Goal: Information Seeking & Learning: Understand process/instructions

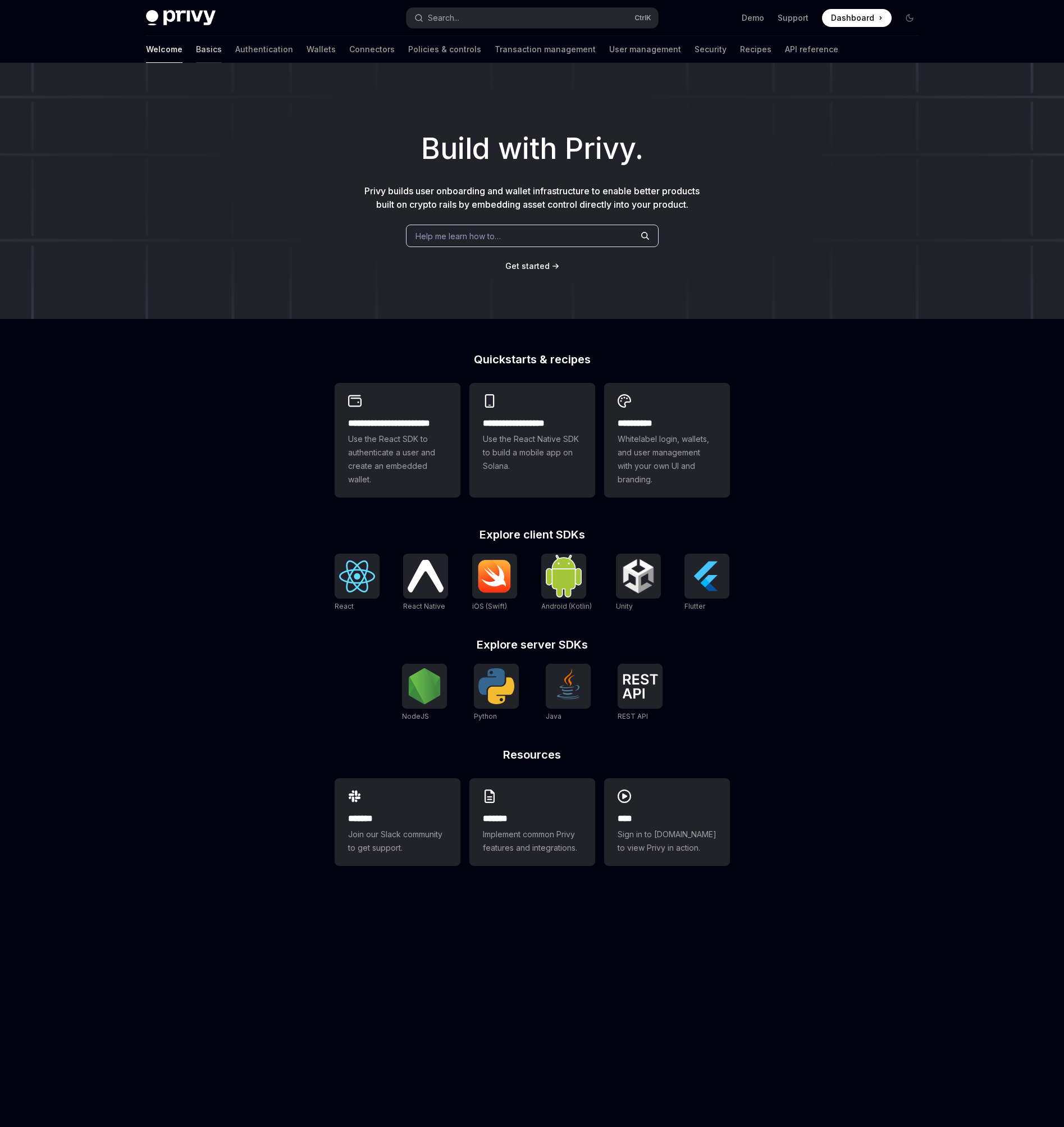
click at [196, 52] on link "Basics" at bounding box center [209, 49] width 26 height 27
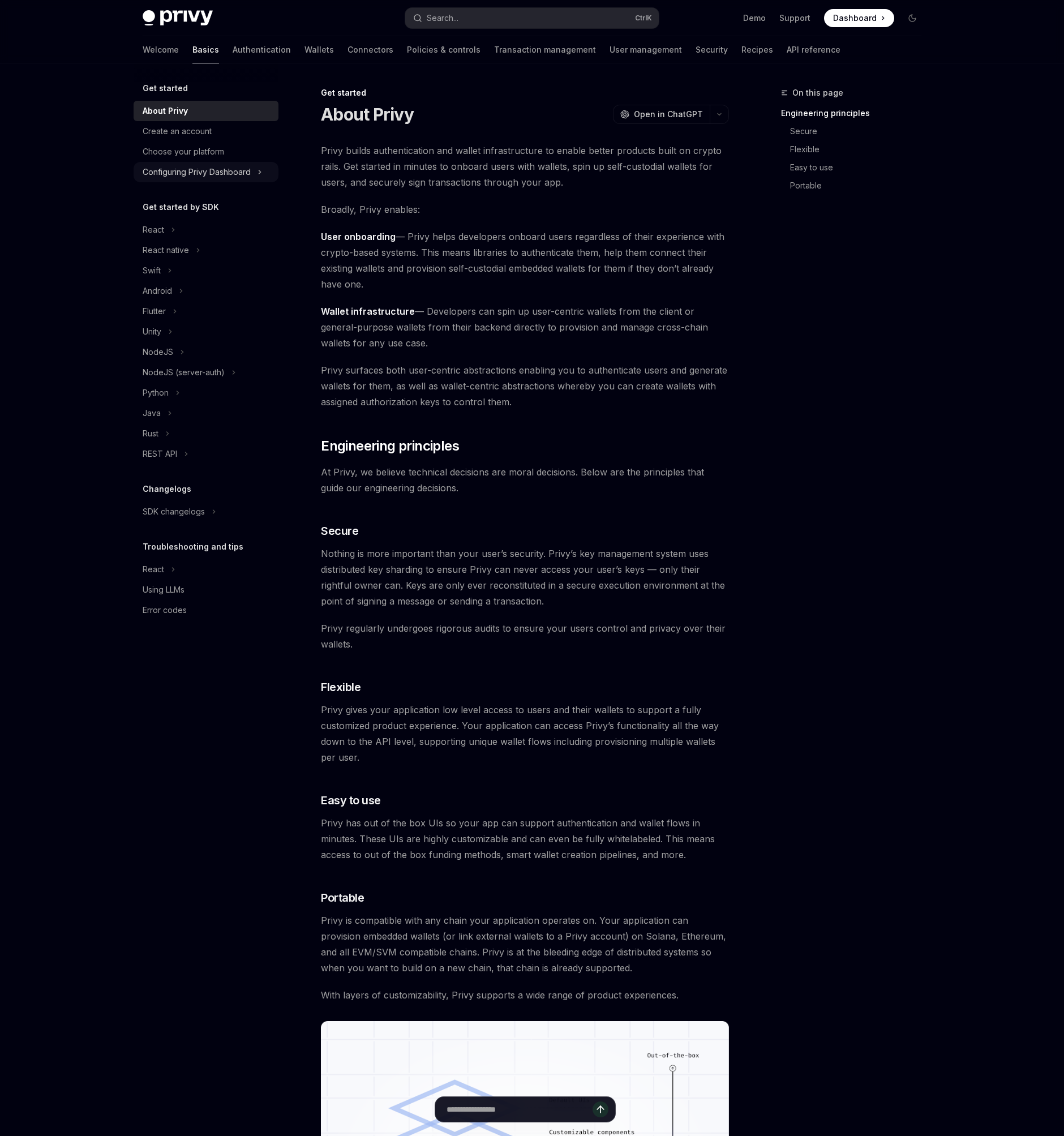
click at [238, 167] on div "Configuring Privy Dashboard" at bounding box center [197, 172] width 108 height 14
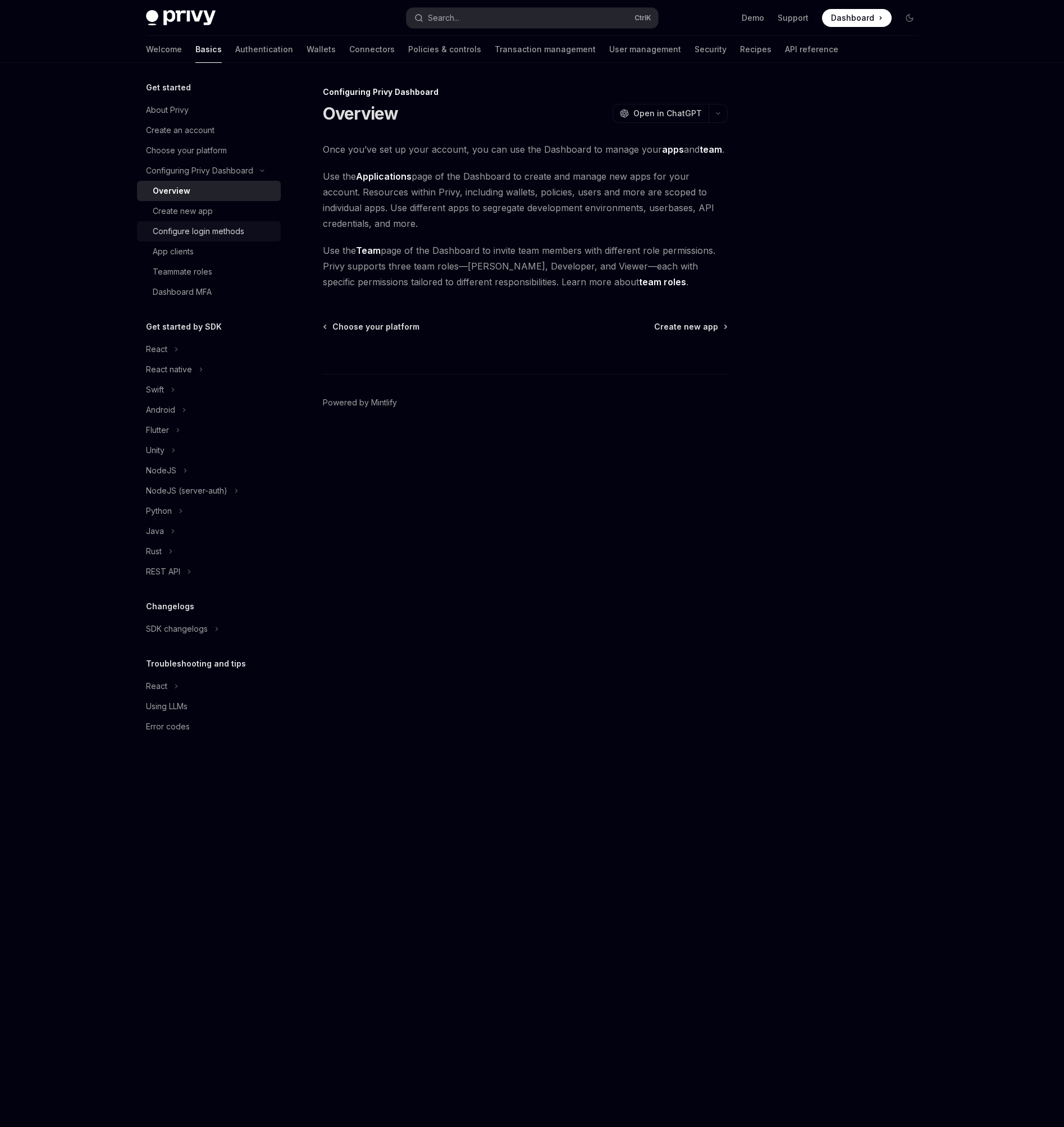
click at [237, 232] on div "Configure login methods" at bounding box center [199, 231] width 92 height 14
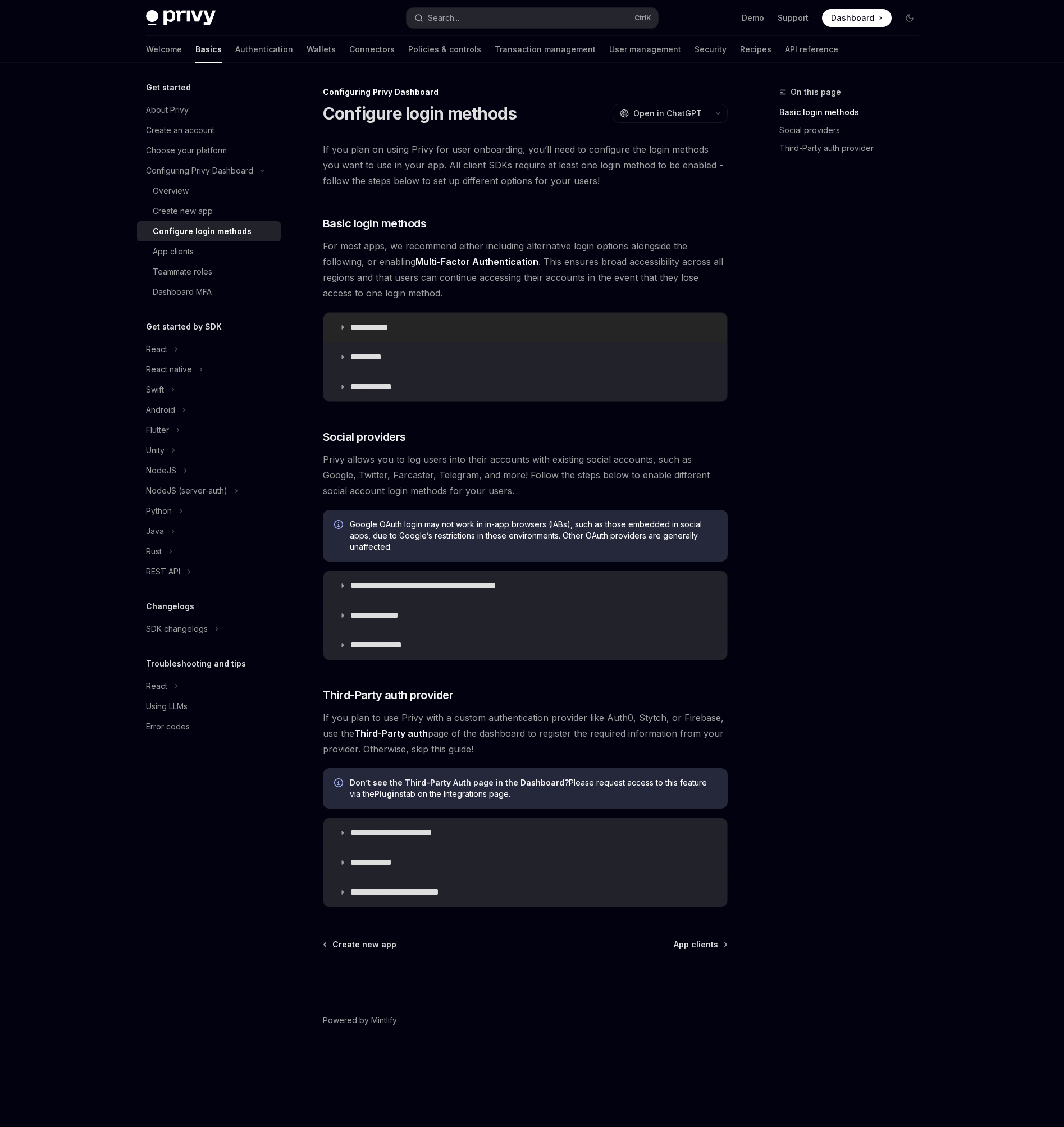
click at [369, 331] on p "**********" at bounding box center [373, 327] width 46 height 11
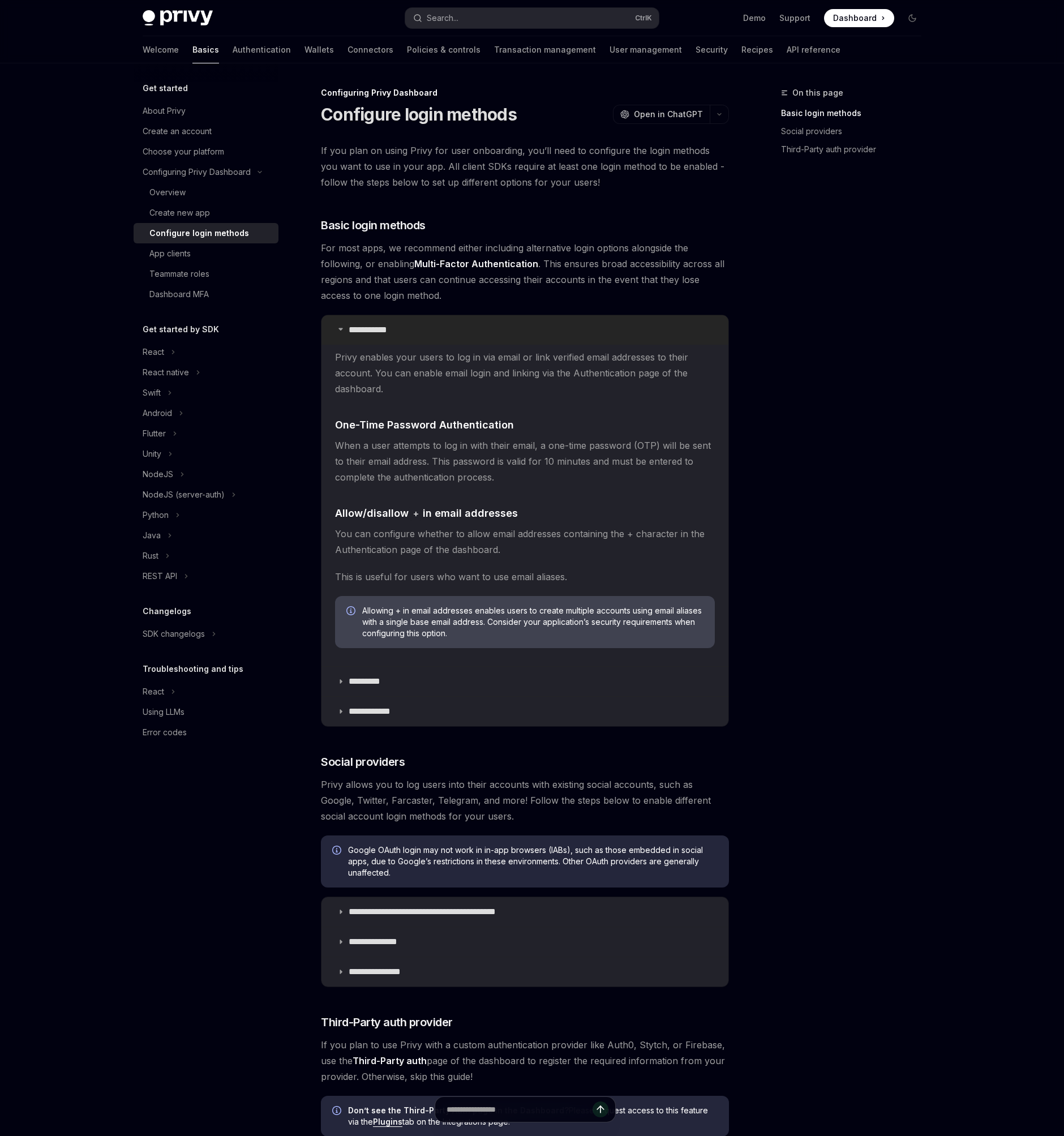
click at [371, 332] on p "**********" at bounding box center [371, 329] width 47 height 11
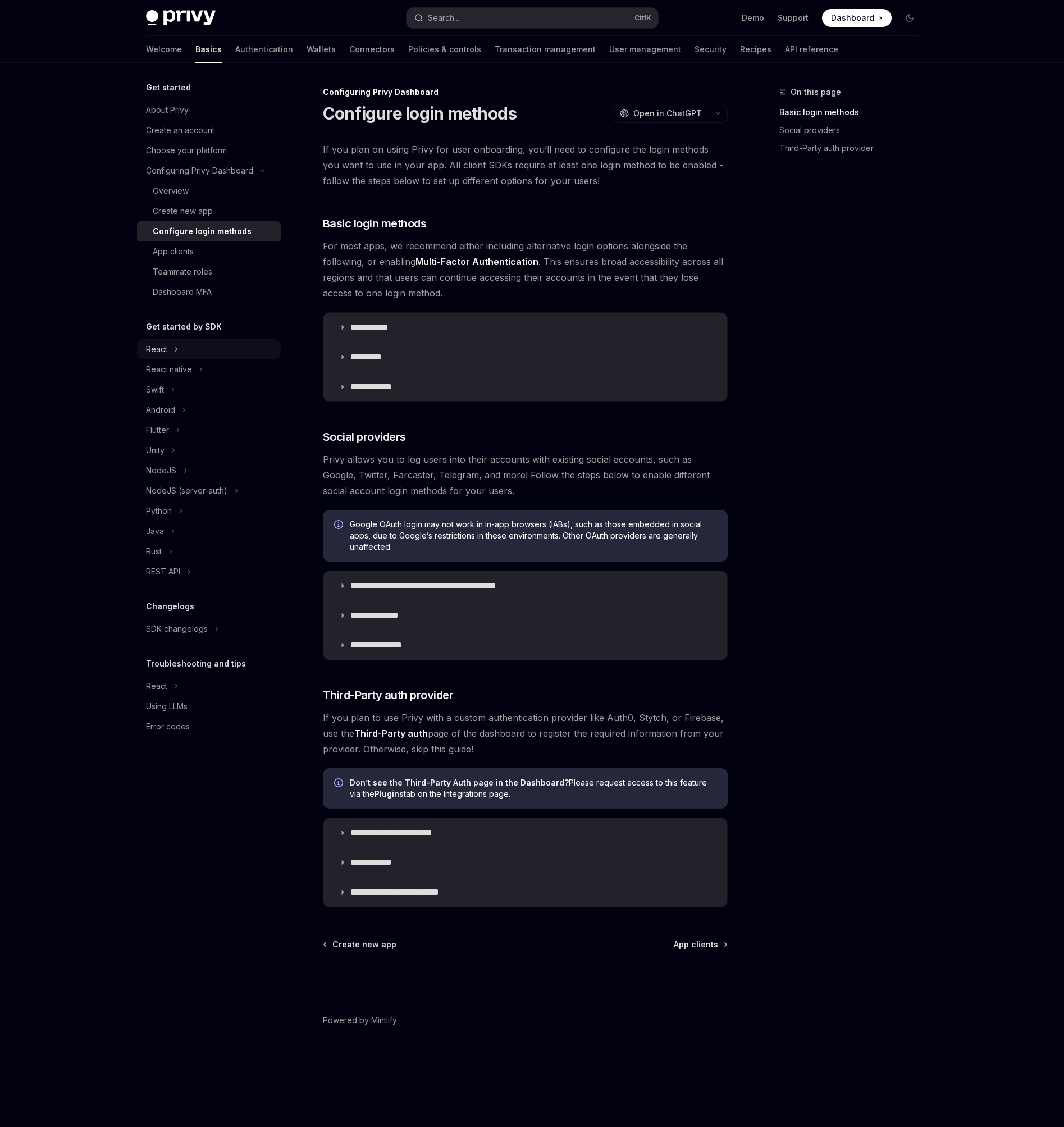
click at [167, 346] on button "React" at bounding box center [209, 349] width 144 height 20
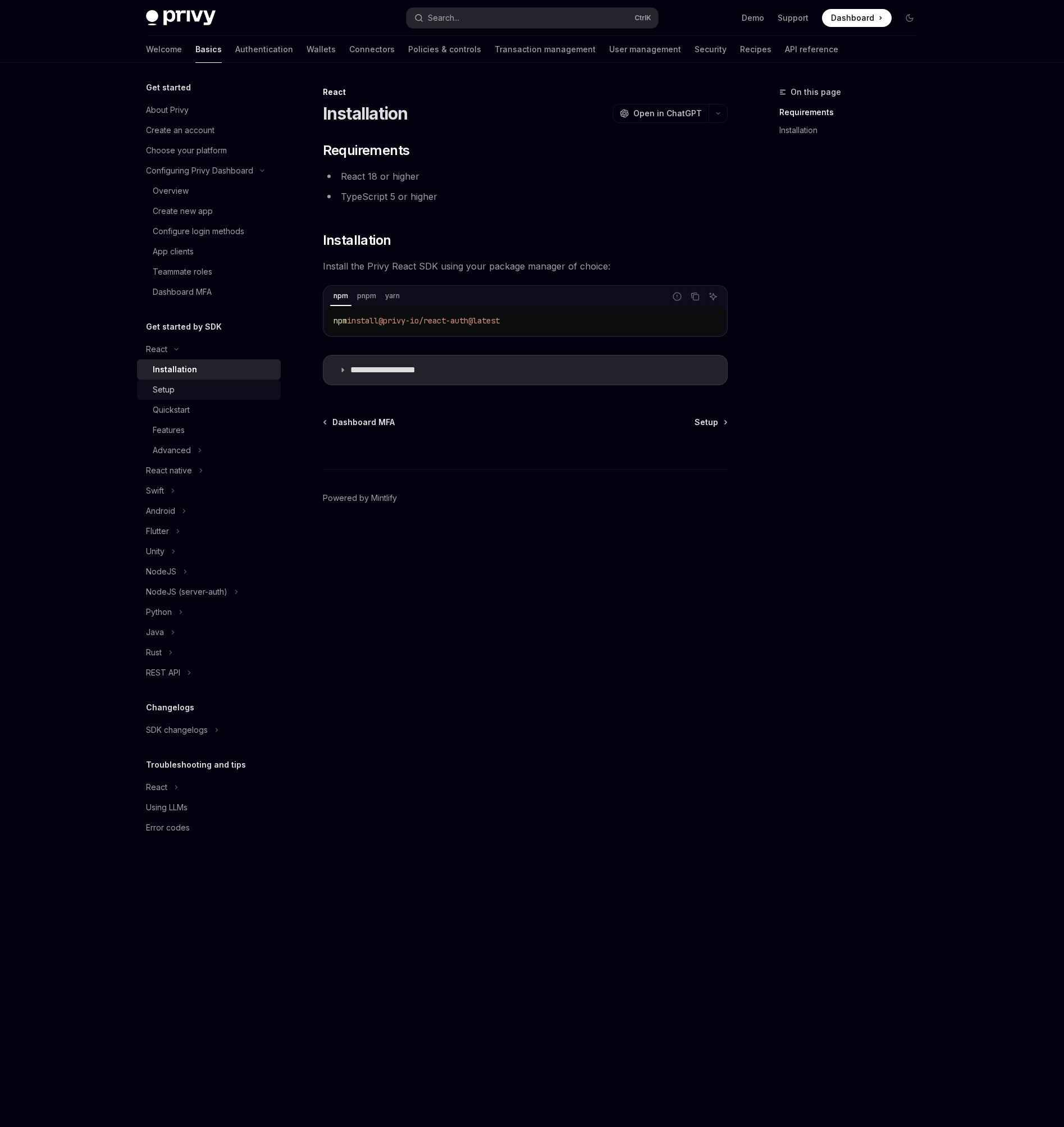
click at [167, 392] on div "Setup" at bounding box center [163, 389] width 22 height 14
type textarea "*"
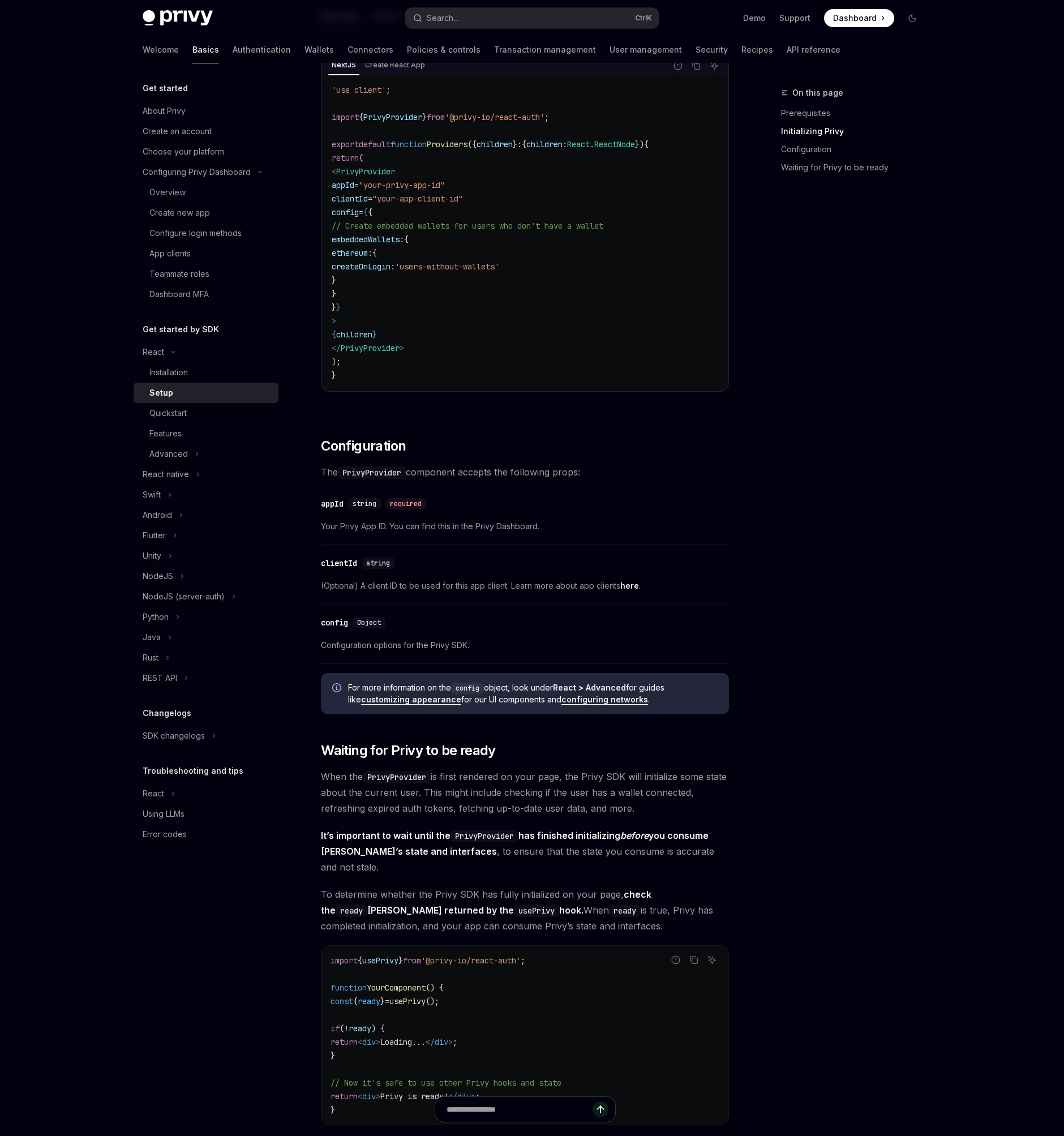
scroll to position [408, 0]
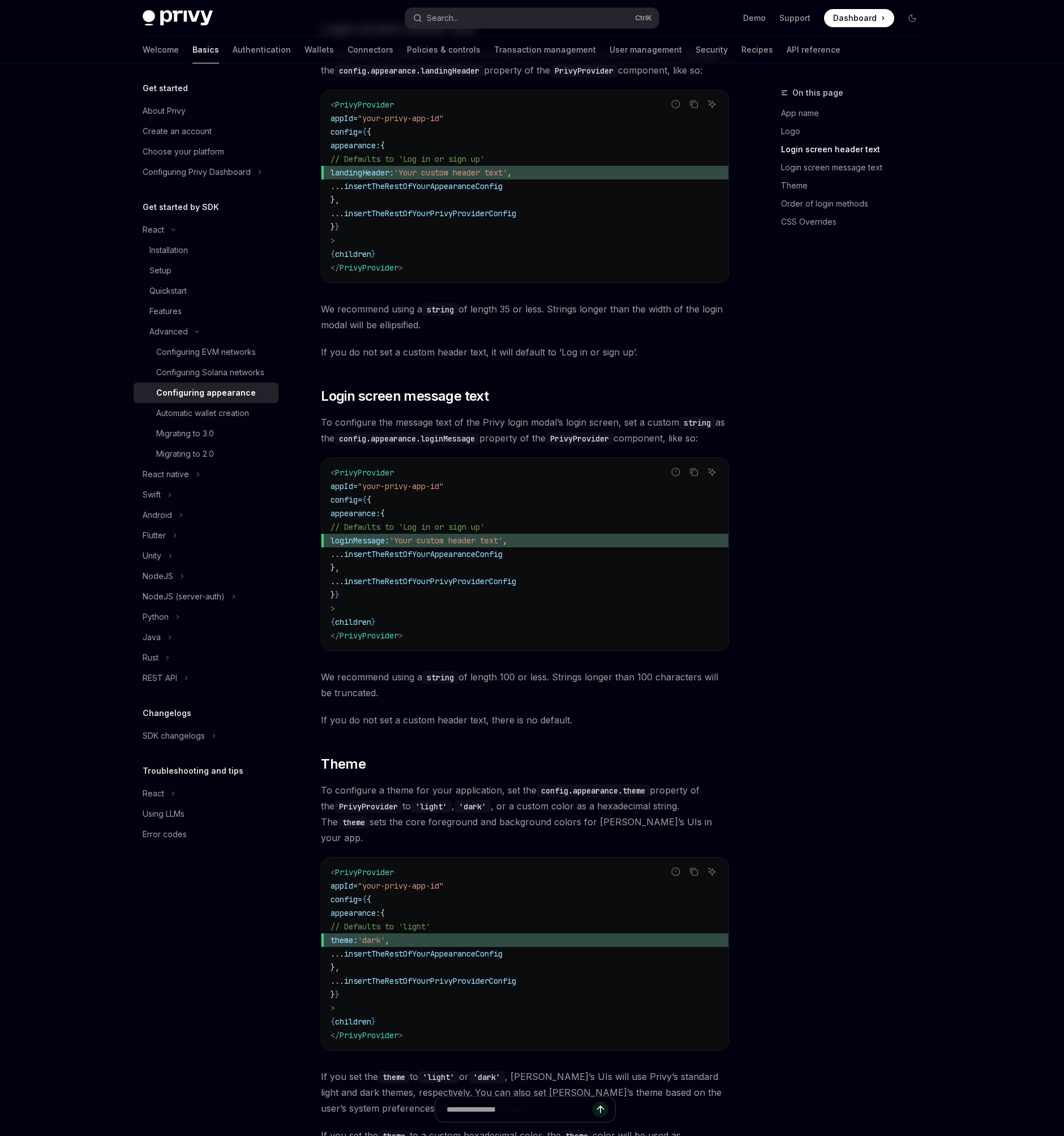
scroll to position [1019, 0]
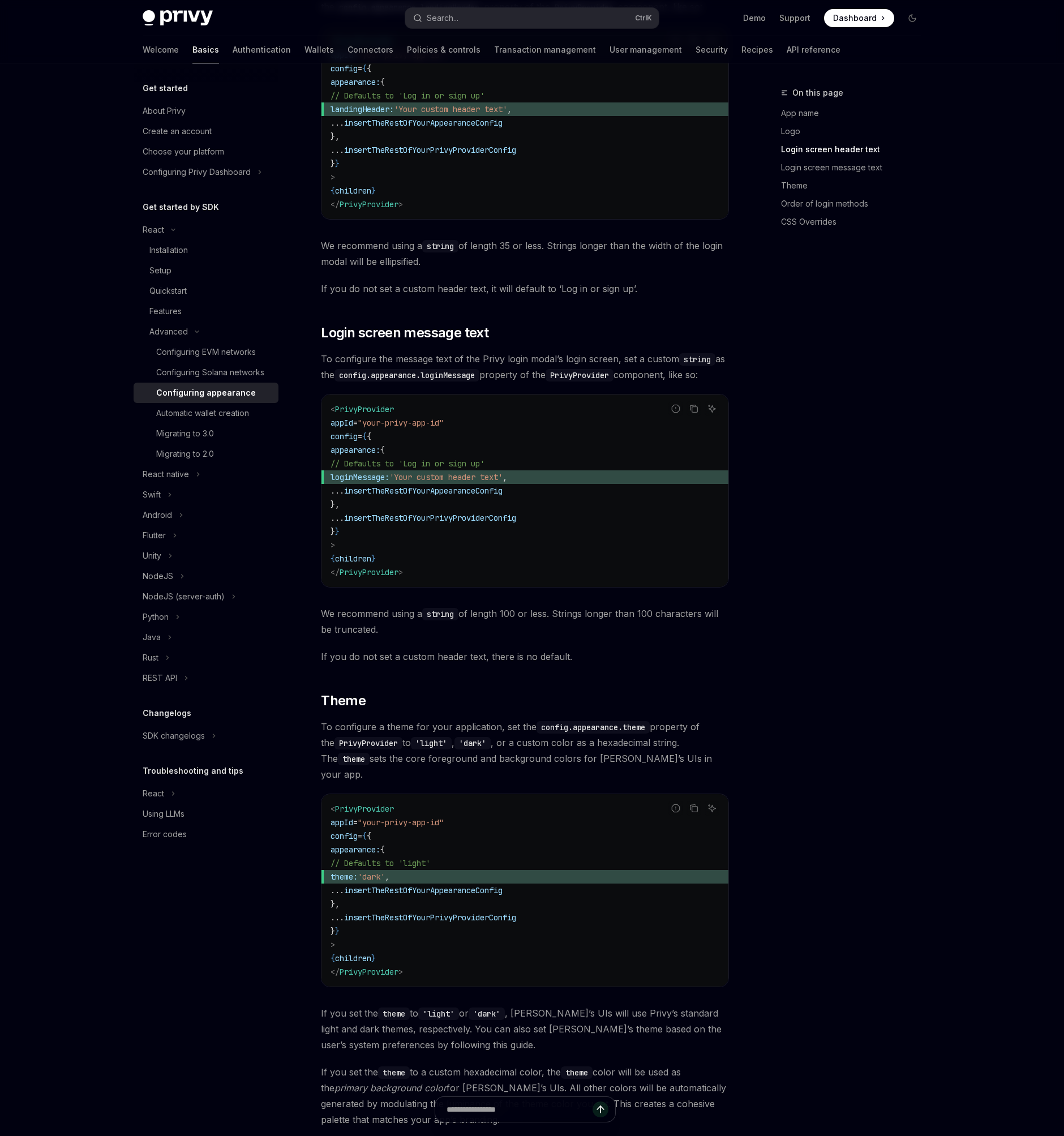
click at [389, 472] on span "loginMessage:" at bounding box center [360, 477] width 59 height 10
copy span "loginMessage"
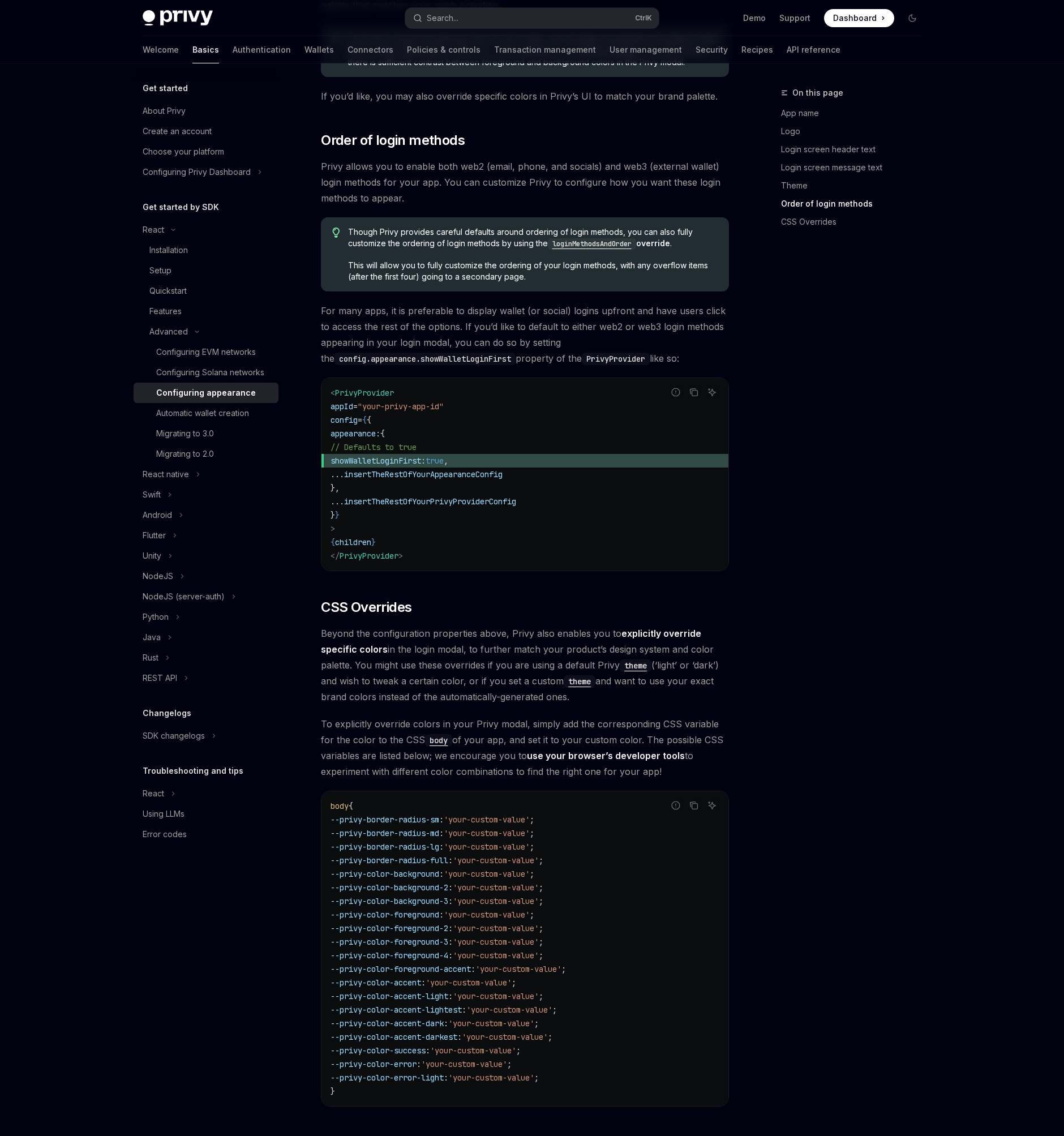
scroll to position [2119, 0]
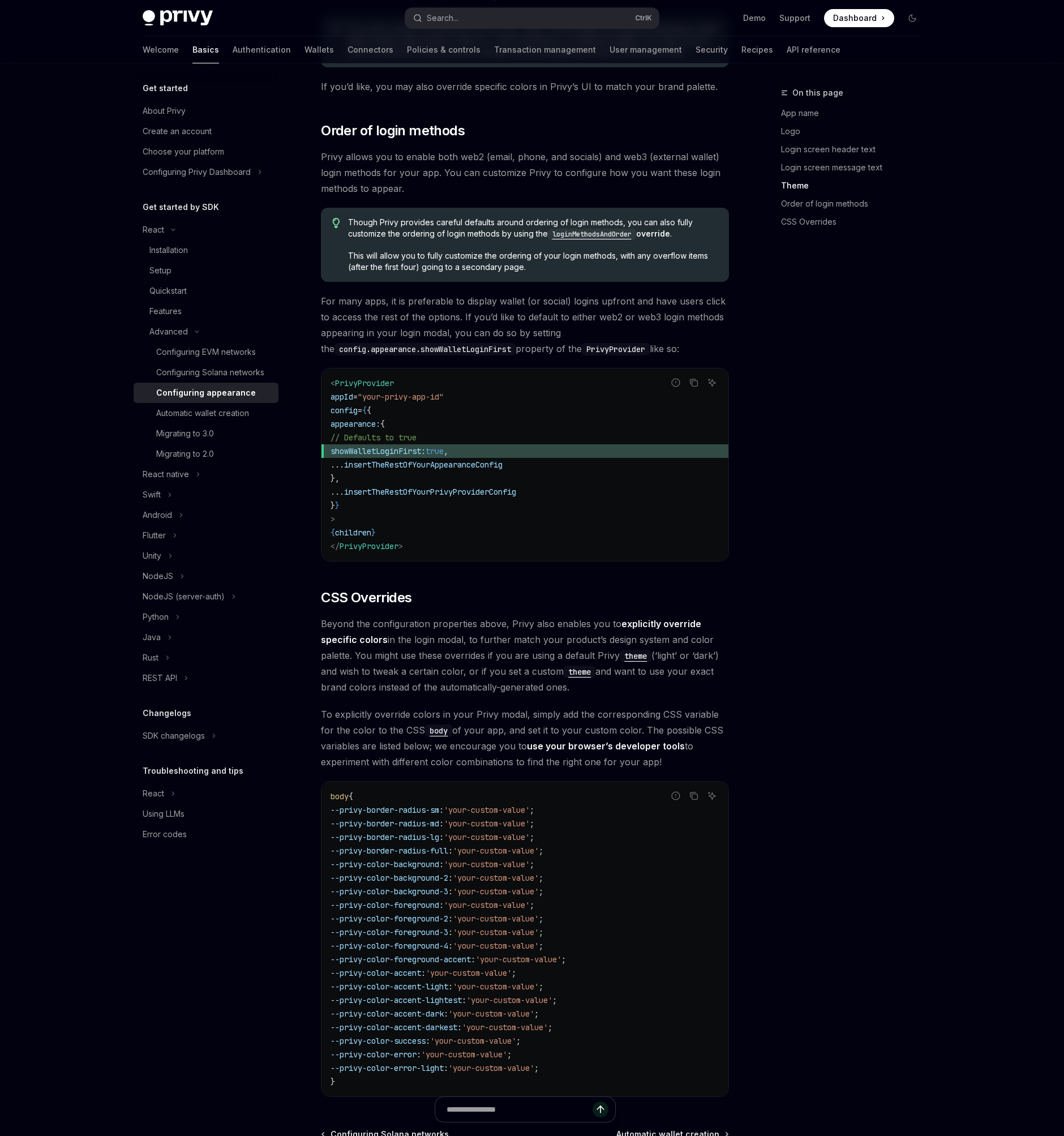
scroll to position [2147, 0]
